Goal: Ask a question

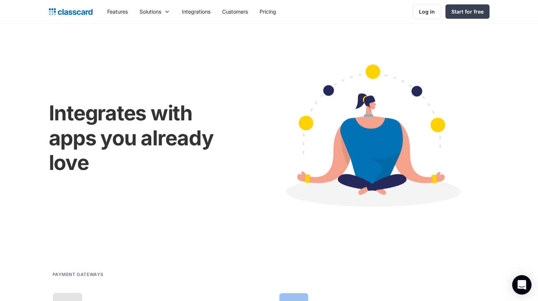
click at [517, 287] on div "Open Intercom Messenger" at bounding box center [521, 285] width 19 height 19
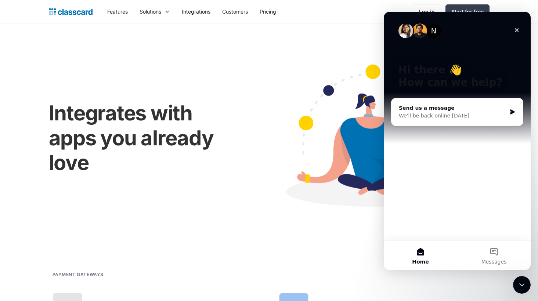
click at [251, 76] on div "Integrates with apps you already love" at bounding box center [269, 137] width 441 height 176
click at [408, 113] on div "We'll be back online [DATE]" at bounding box center [453, 116] width 108 height 8
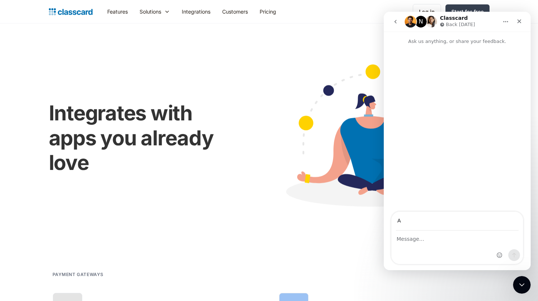
type input "[EMAIL_ADDRESS][DOMAIN_NAME]"
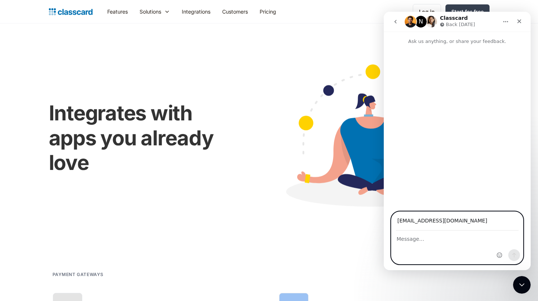
click at [420, 243] on textarea "Message…" at bounding box center [458, 237] width 132 height 12
type textarea "HI I WOULD LIKE TO SEE IF I CAN INTERGRATE THE CLASSCARD APP TO MY SHOPIFY STOR…"
click at [516, 258] on icon "Send a message…" at bounding box center [514, 255] width 6 height 6
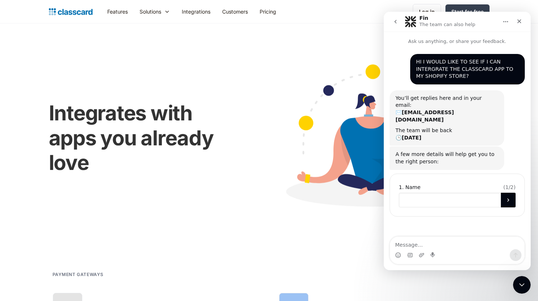
click at [429, 193] on input "Name" at bounding box center [450, 200] width 102 height 15
type input "[PERSON_NAME]"
click at [507, 197] on icon "Submit" at bounding box center [508, 200] width 6 height 6
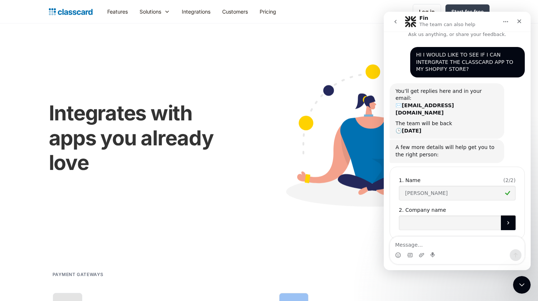
scroll to position [7, 0]
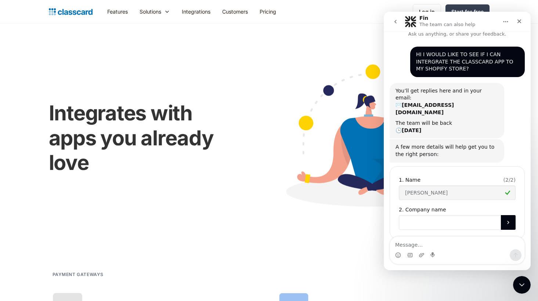
click at [463, 215] on input "Company name" at bounding box center [450, 222] width 102 height 15
type input "NGC"
click at [509, 215] on button "Submit" at bounding box center [508, 222] width 15 height 15
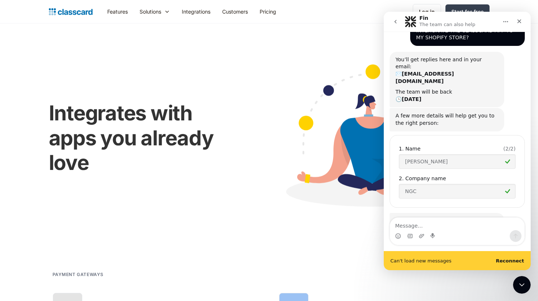
scroll to position [58, 0]
